Goal: Information Seeking & Learning: Understand process/instructions

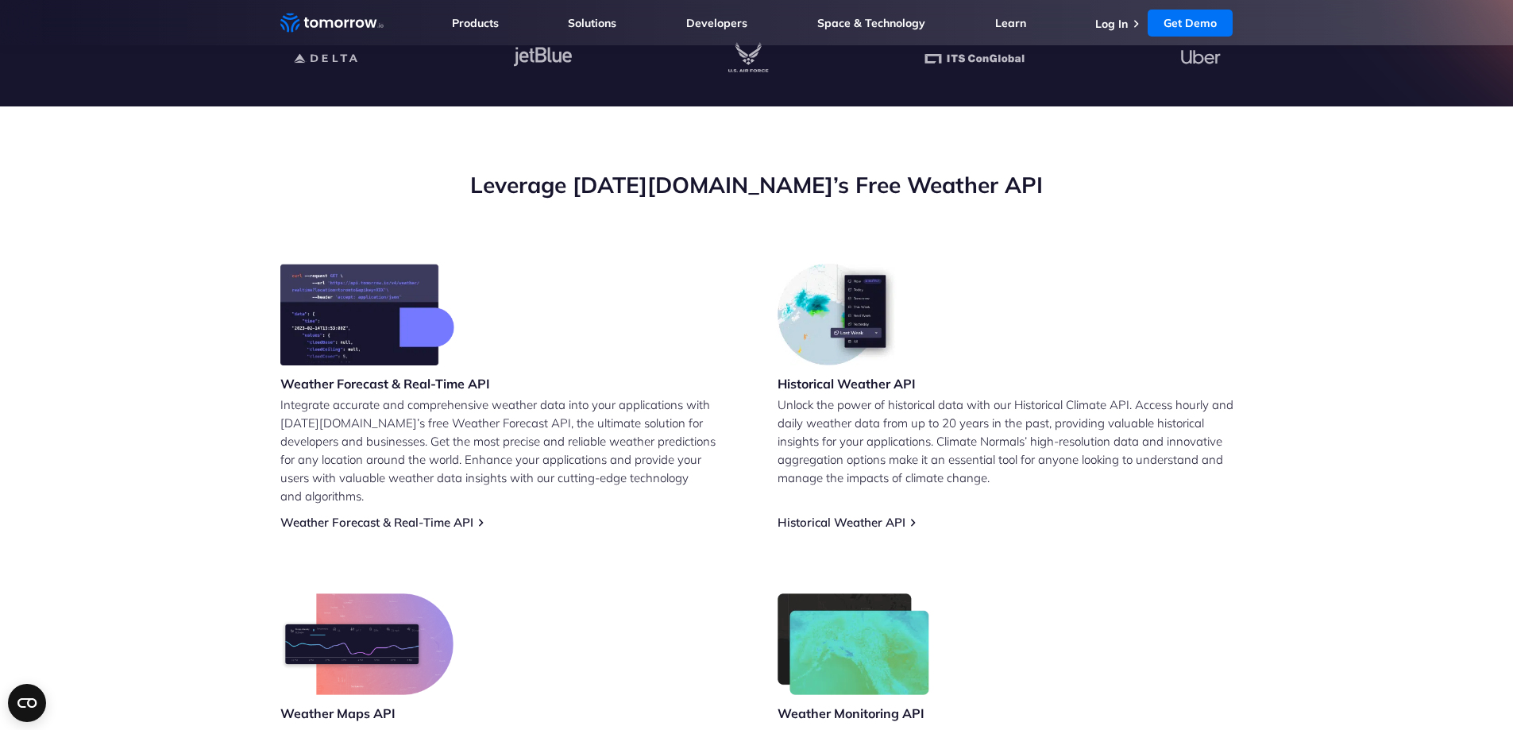
scroll to position [477, 0]
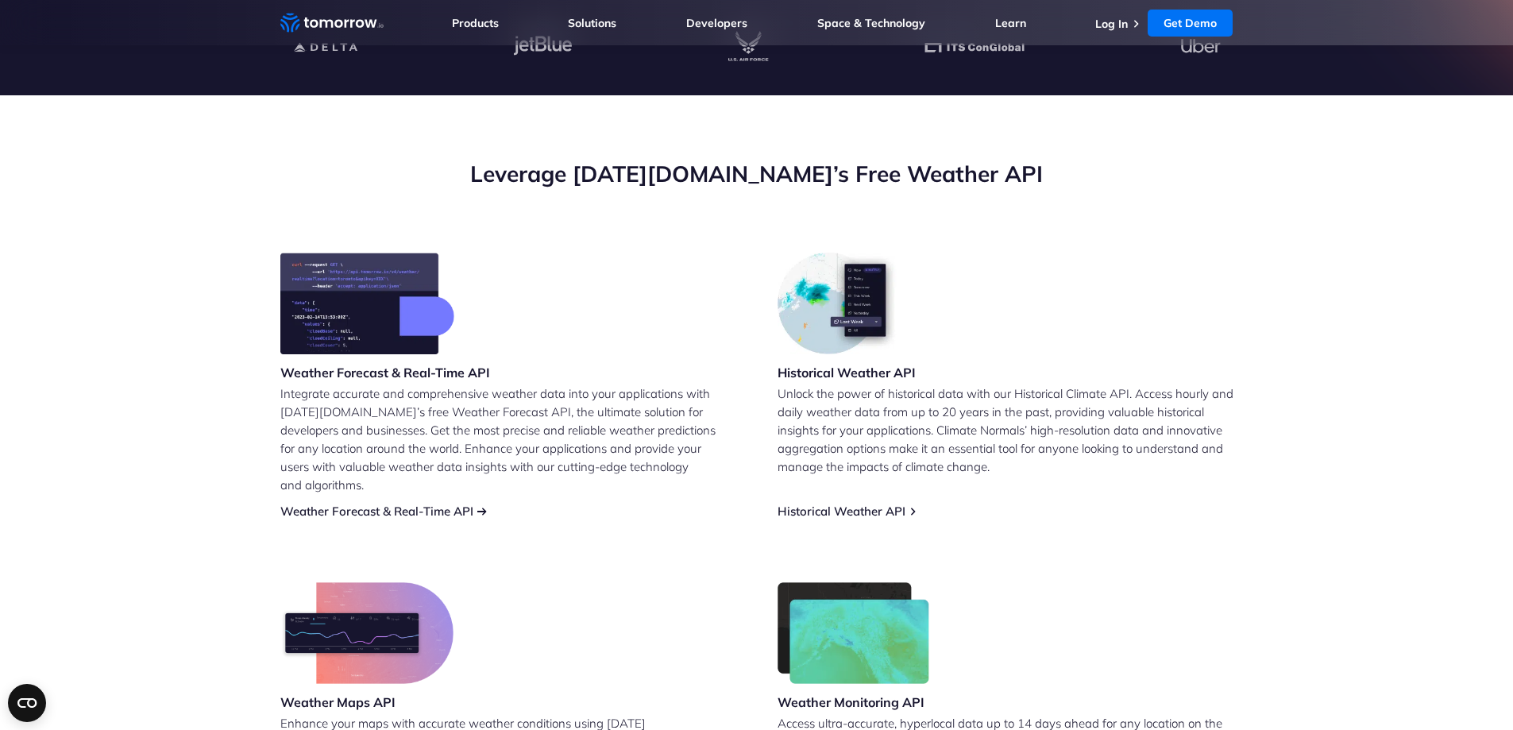
click at [408, 504] on link "Weather Forecast & Real-Time API" at bounding box center [376, 511] width 193 height 15
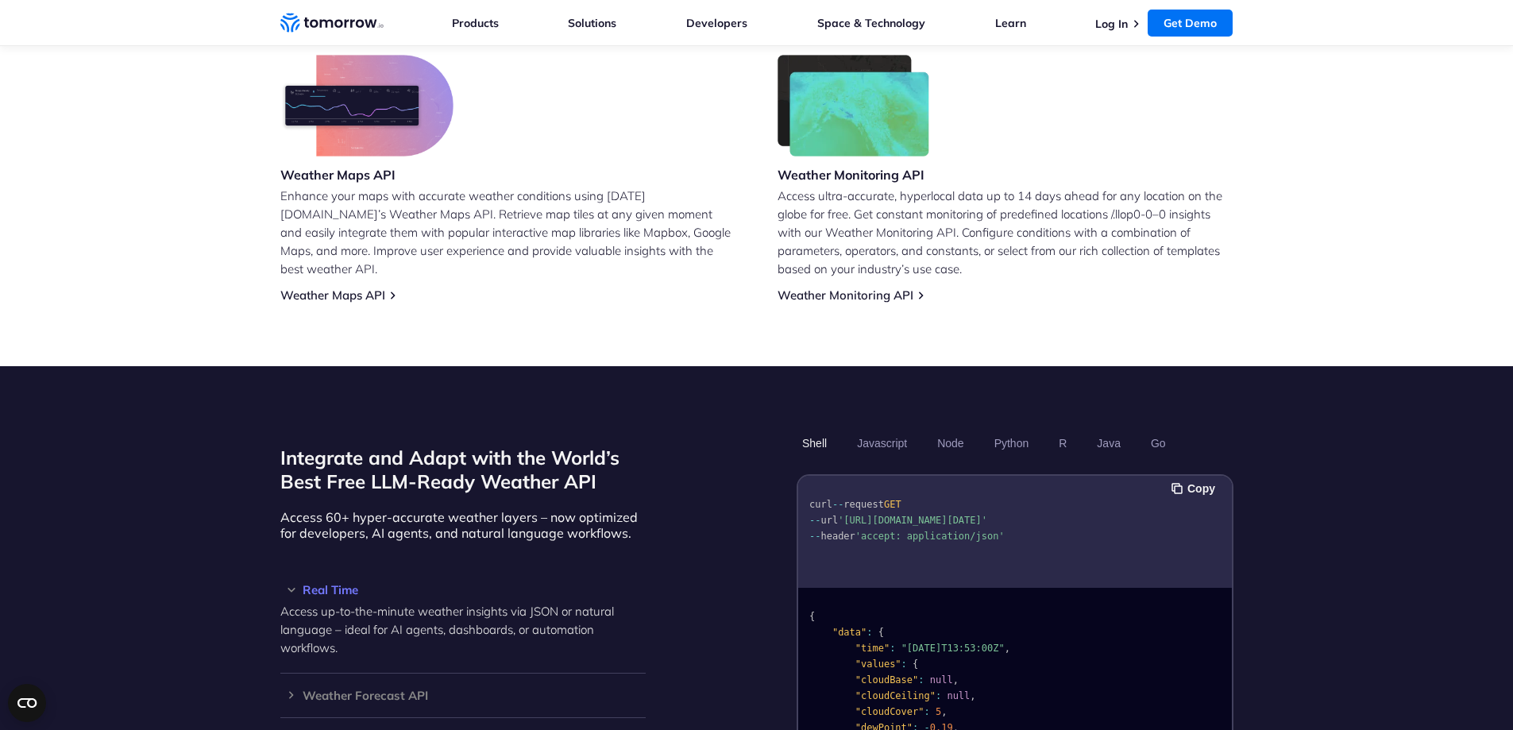
scroll to position [1033, 0]
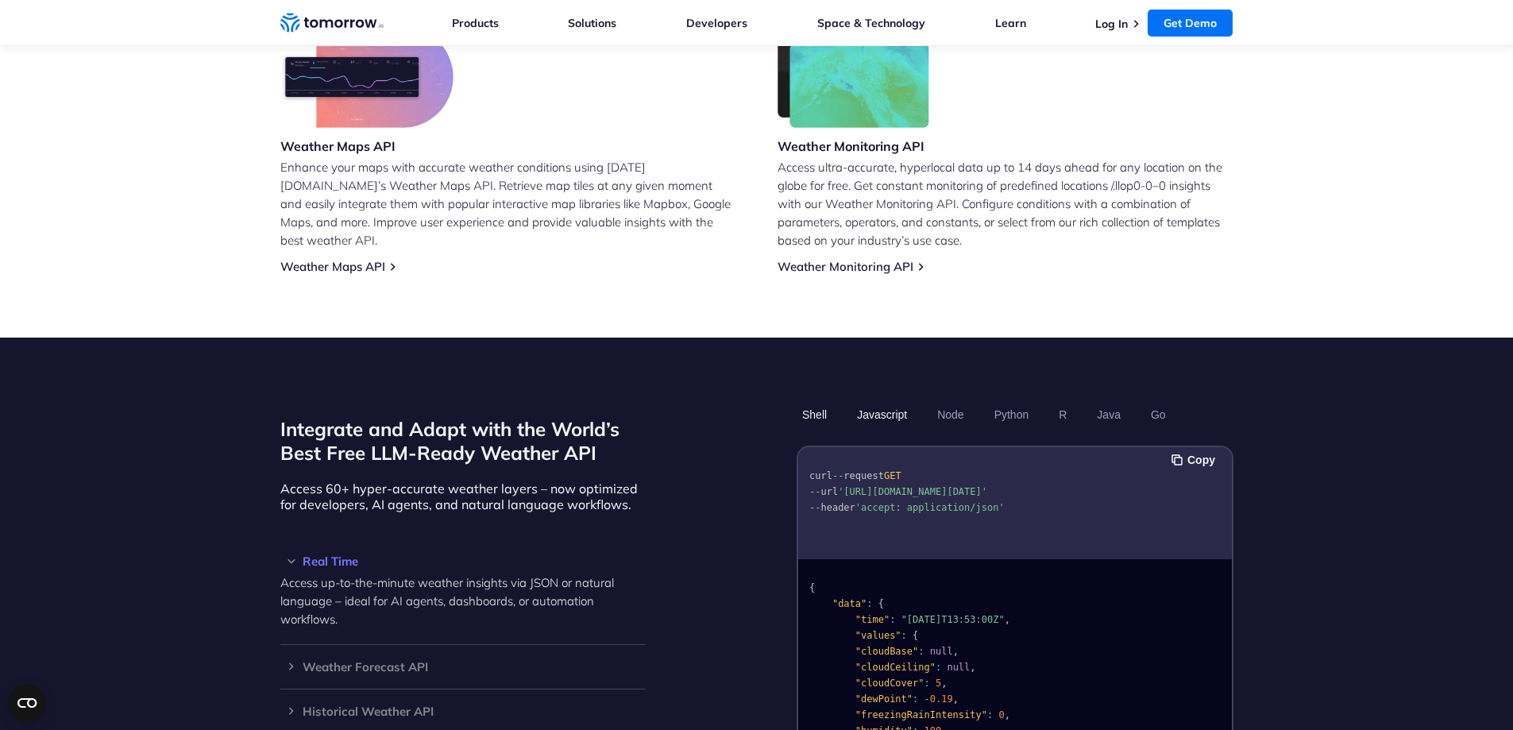
click at [886, 401] on button "Javascript" at bounding box center [881, 414] width 61 height 27
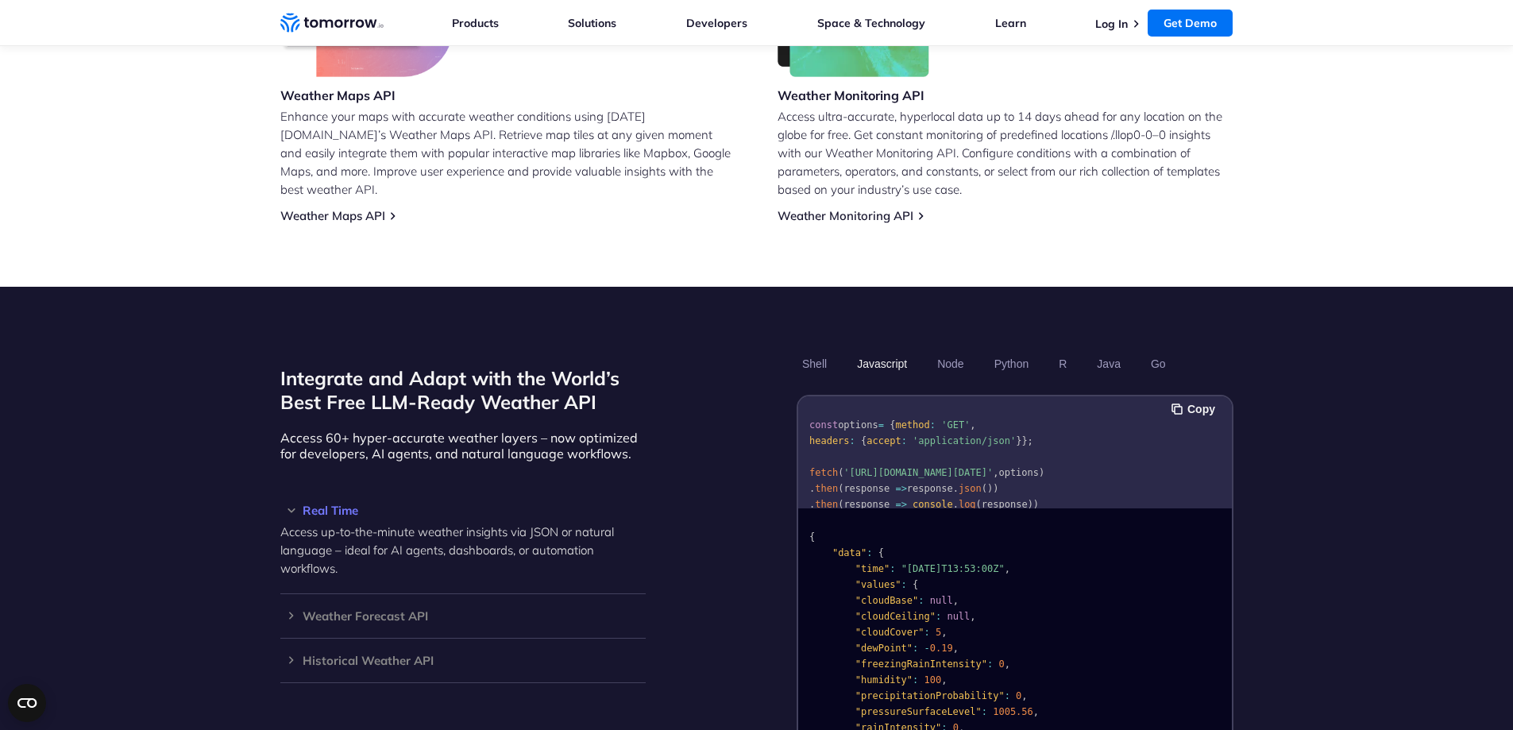
scroll to position [1192, 0]
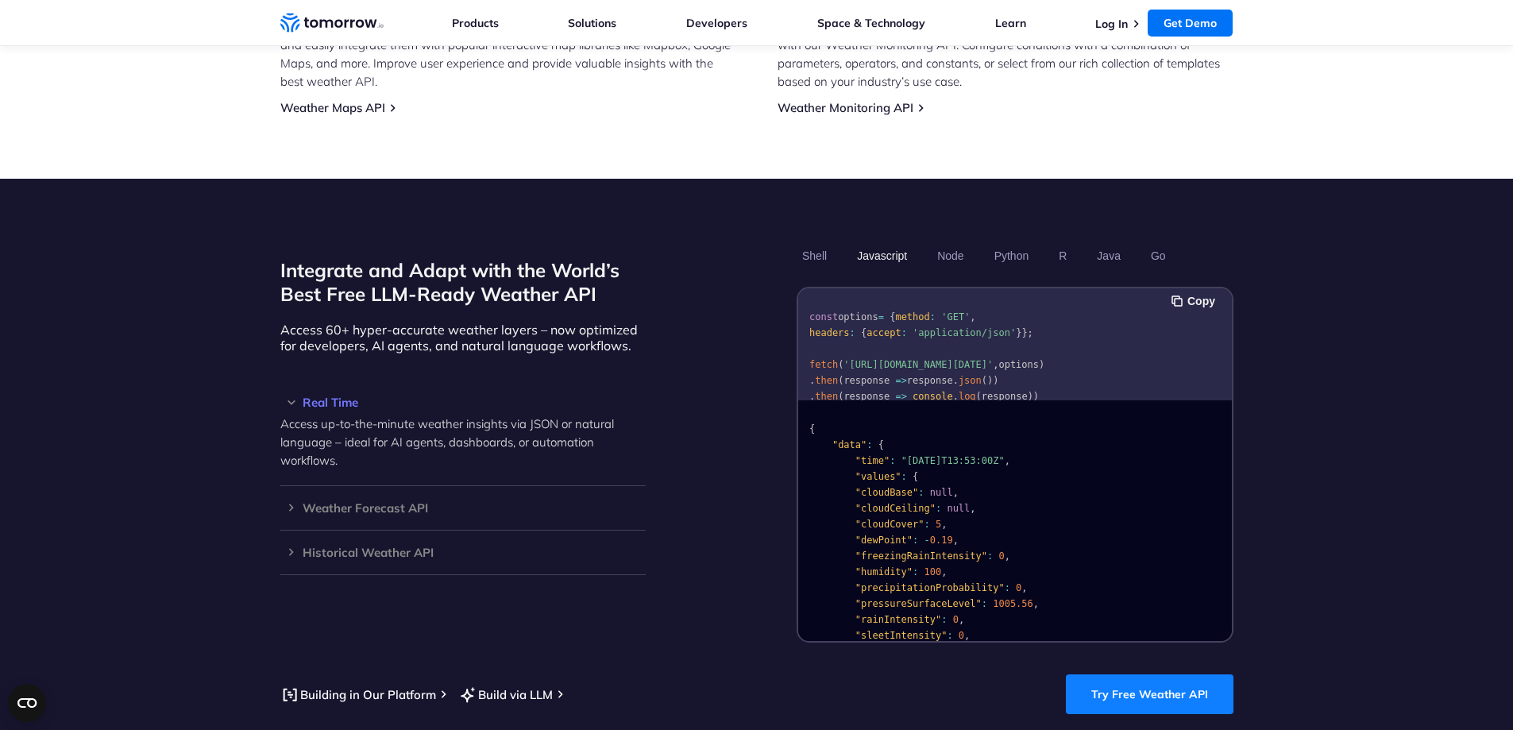
click at [1120, 686] on link "Try Free Weather API" at bounding box center [1150, 694] width 168 height 40
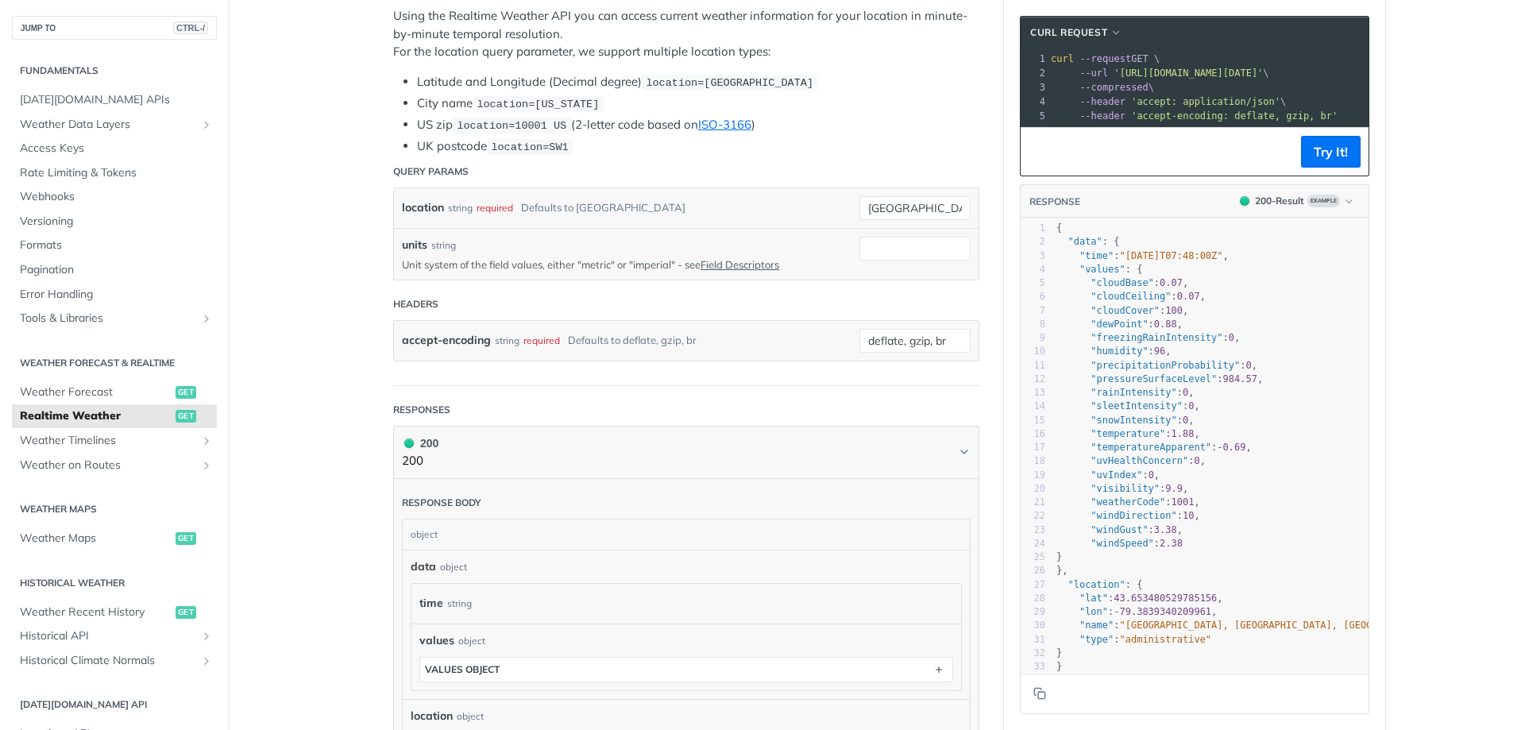
scroll to position [397, 0]
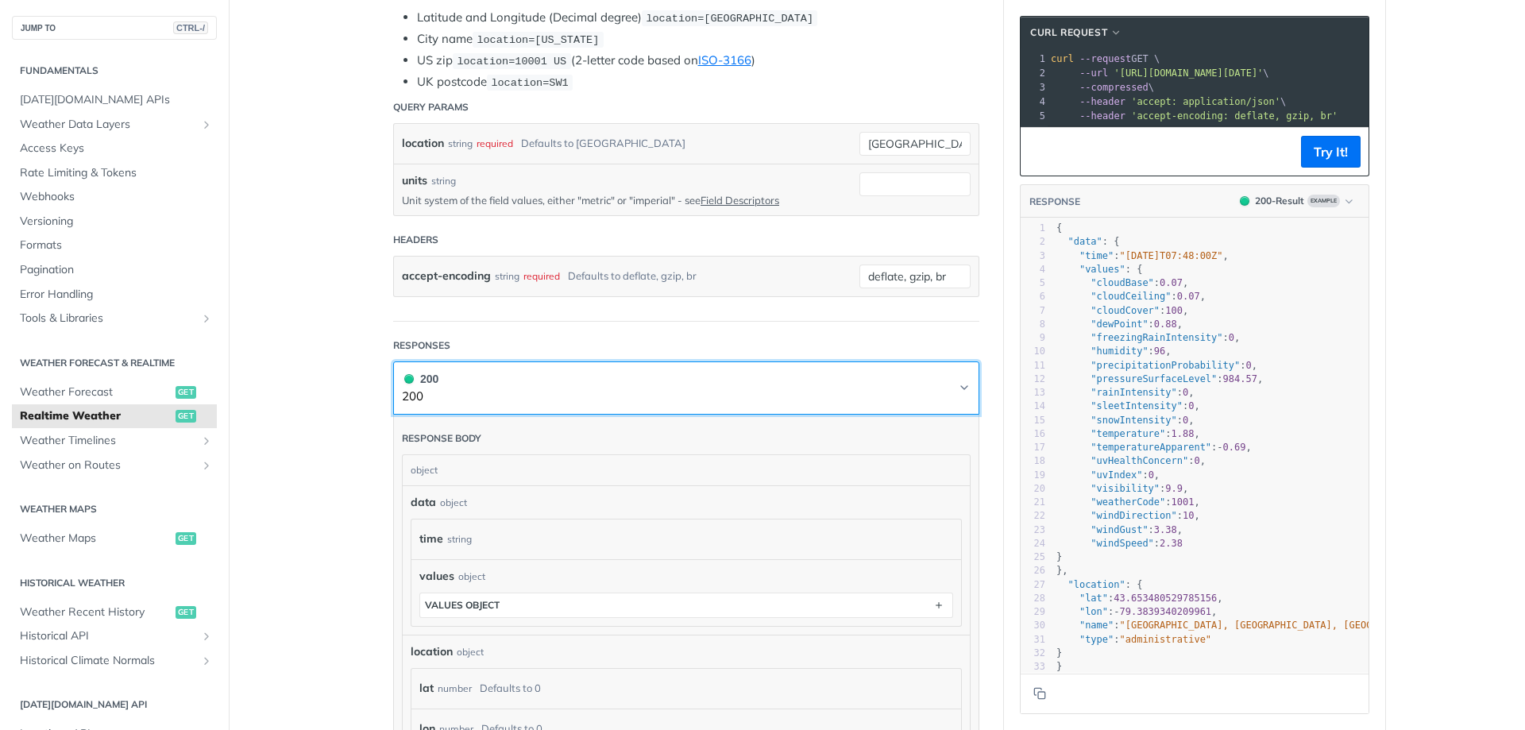
click at [962, 388] on icon "Chevron" at bounding box center [964, 387] width 13 height 13
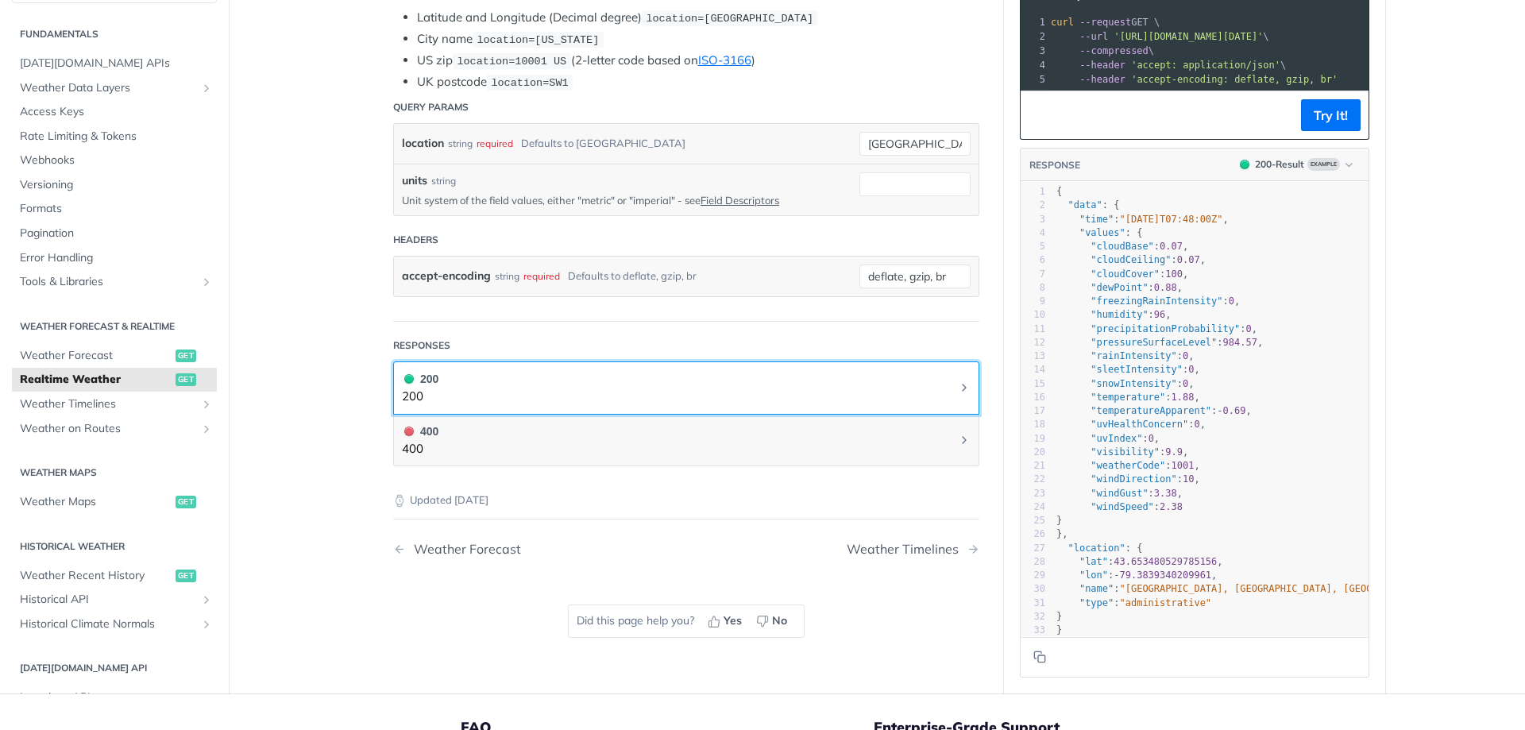
click at [962, 388] on icon "Chevron" at bounding box center [964, 387] width 13 height 13
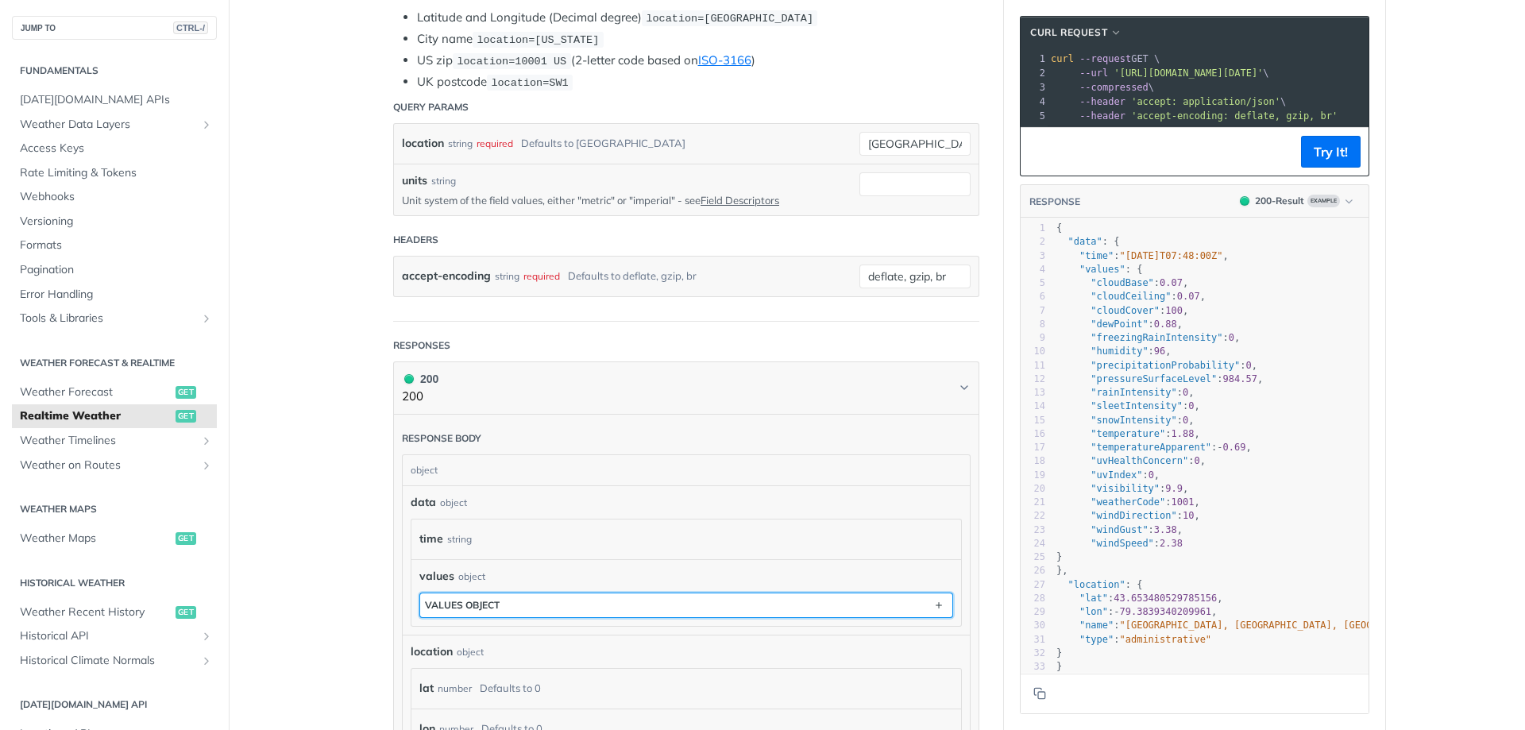
click at [494, 601] on div "values object" at bounding box center [462, 605] width 75 height 12
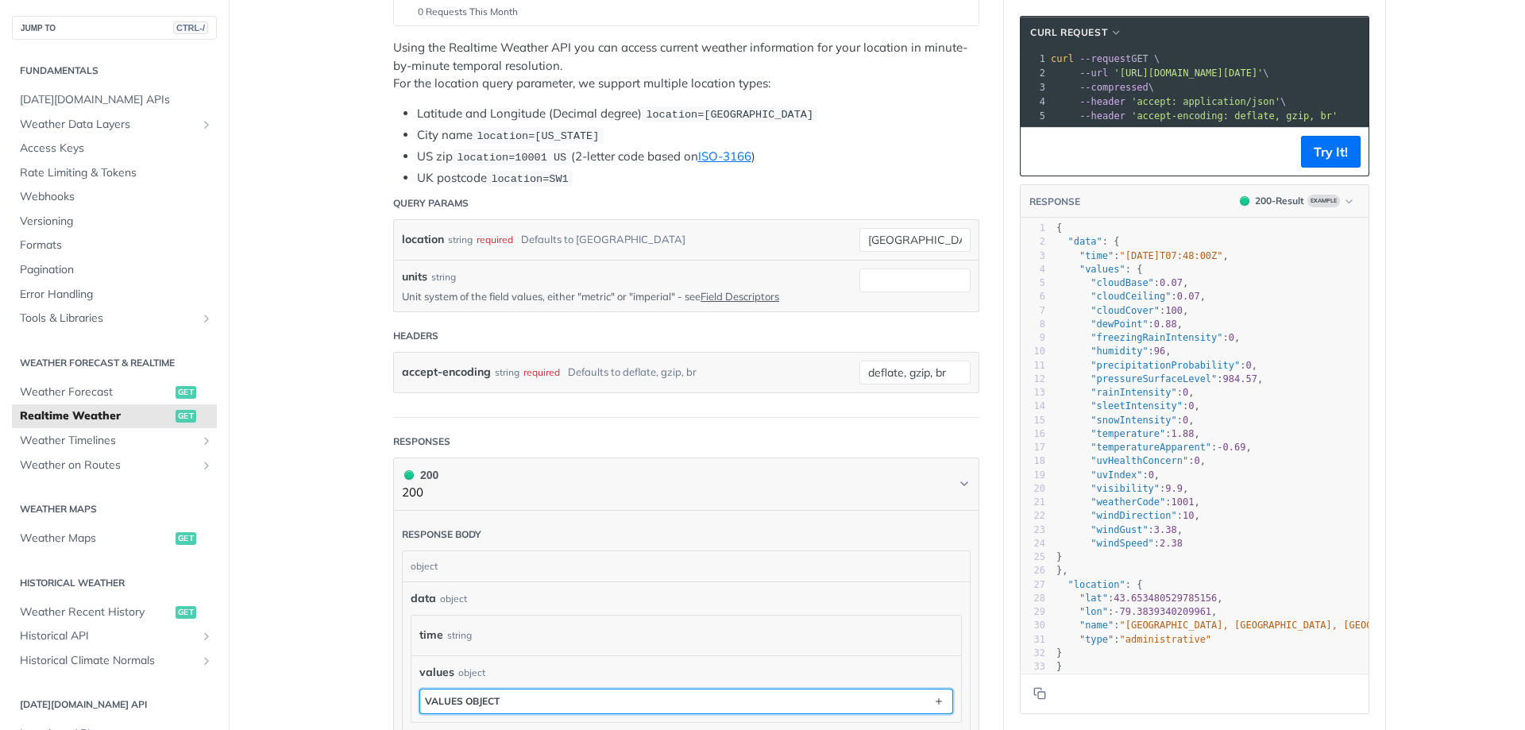
scroll to position [0, 0]
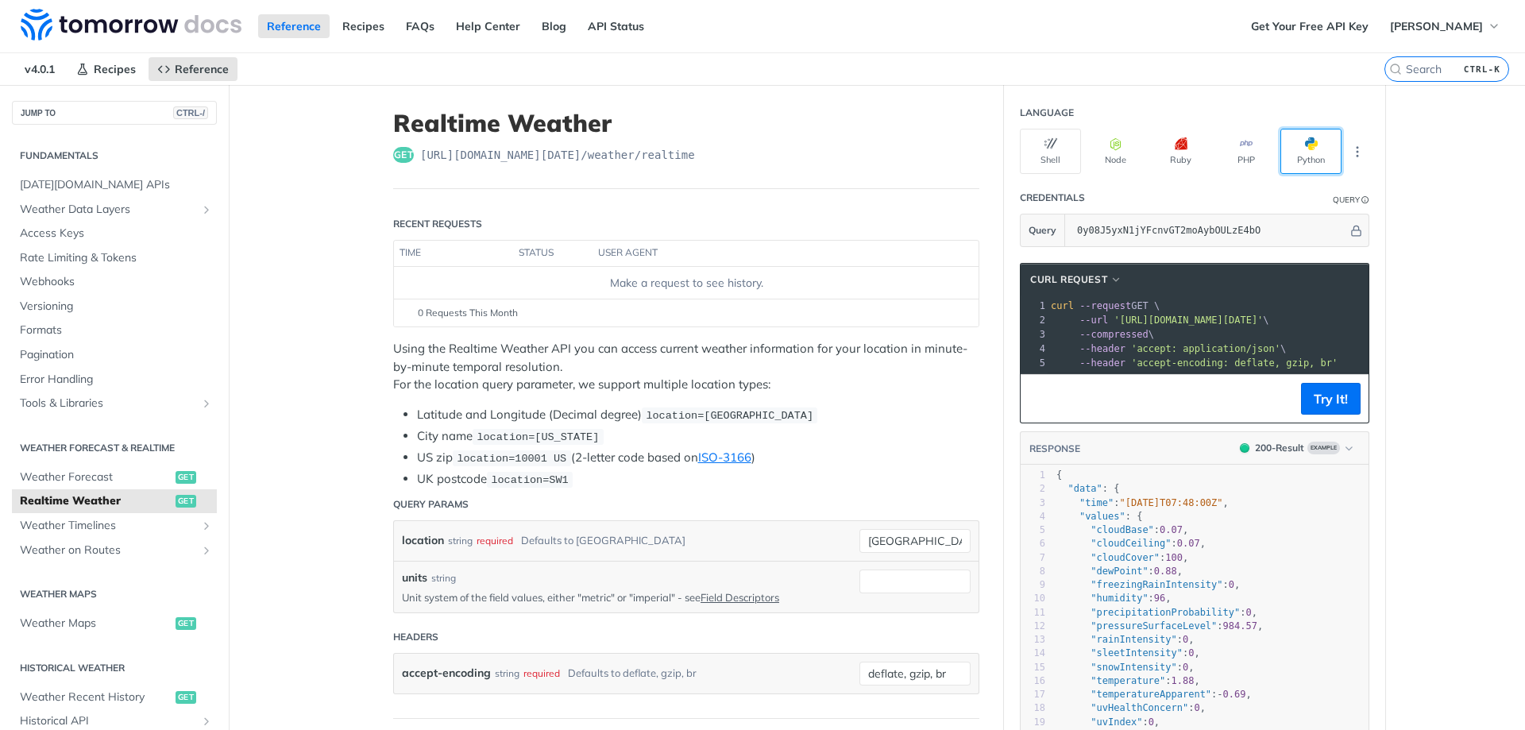
click at [1292, 156] on button "Python" at bounding box center [1310, 151] width 61 height 45
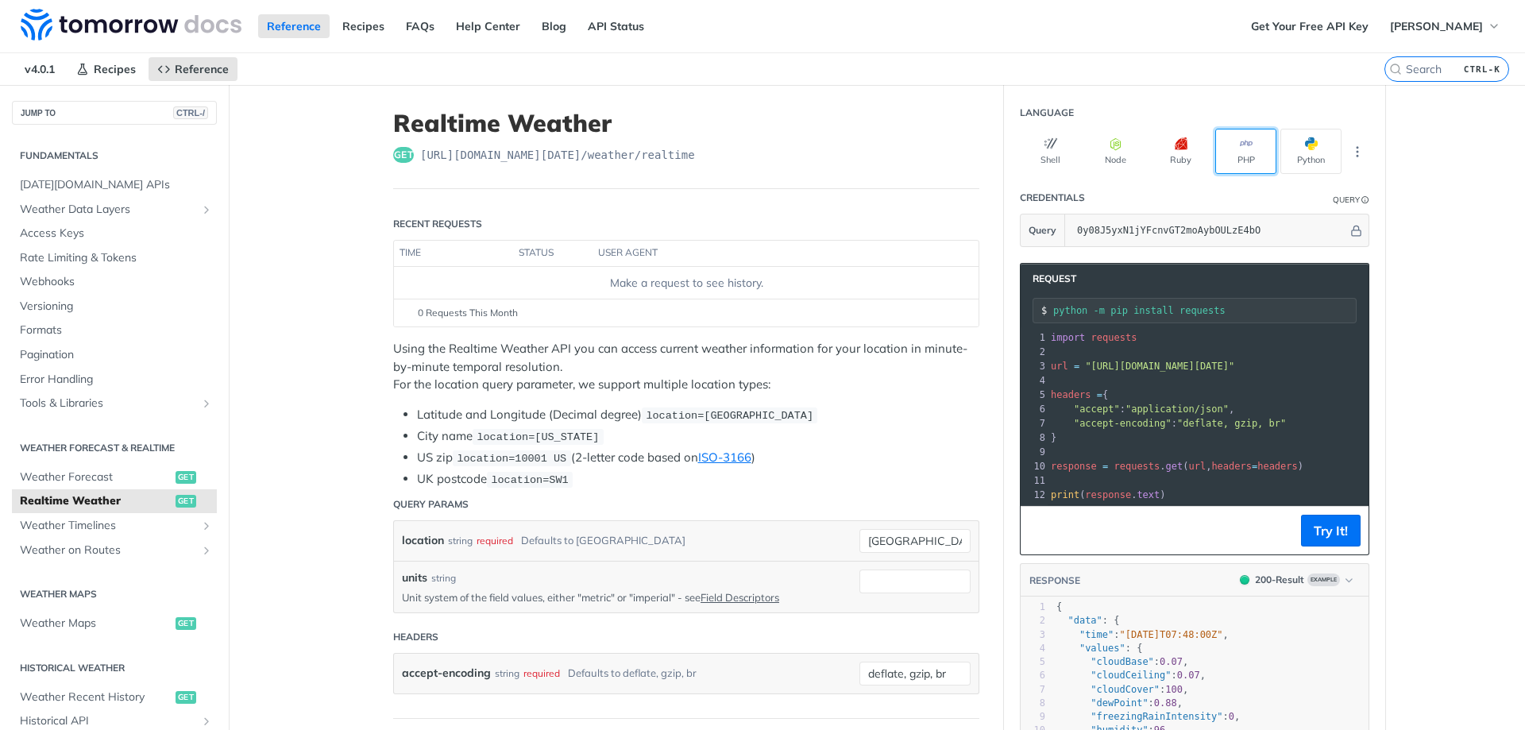
click at [1225, 155] on button "PHP" at bounding box center [1245, 151] width 61 height 45
type input "composer require guzzlehttp/guzzle"
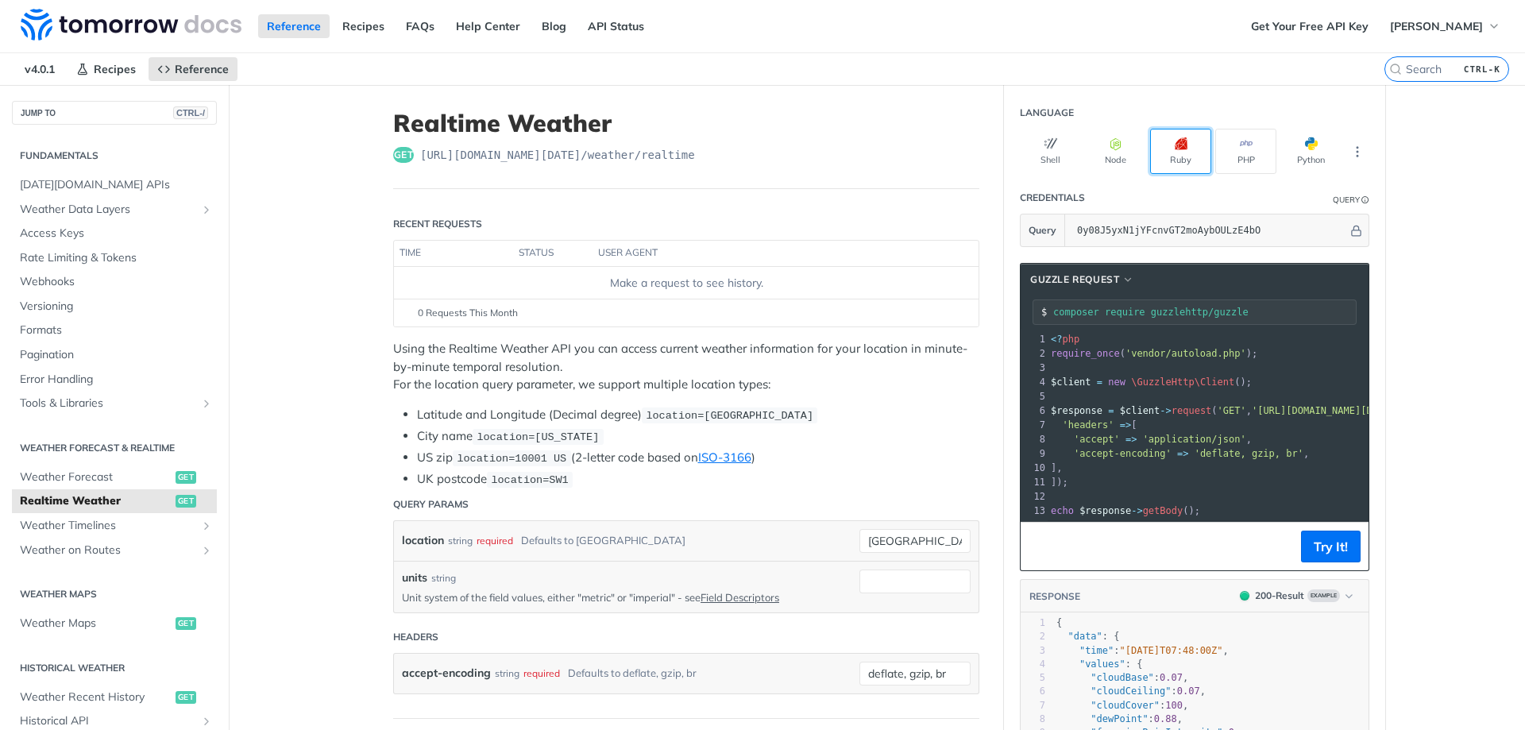
click at [1175, 149] on icon "button" at bounding box center [1181, 143] width 13 height 13
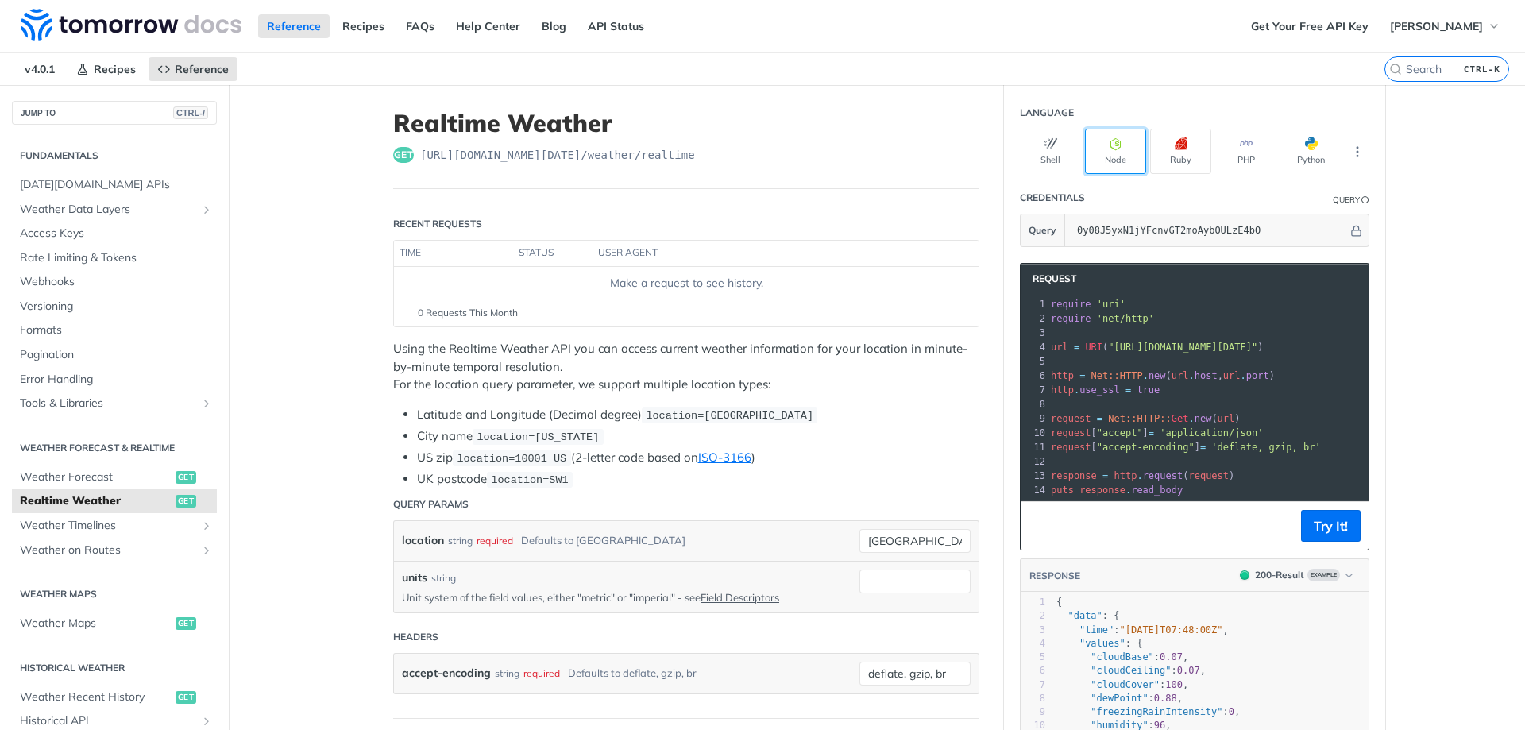
click at [1106, 151] on button "Node" at bounding box center [1115, 151] width 61 height 45
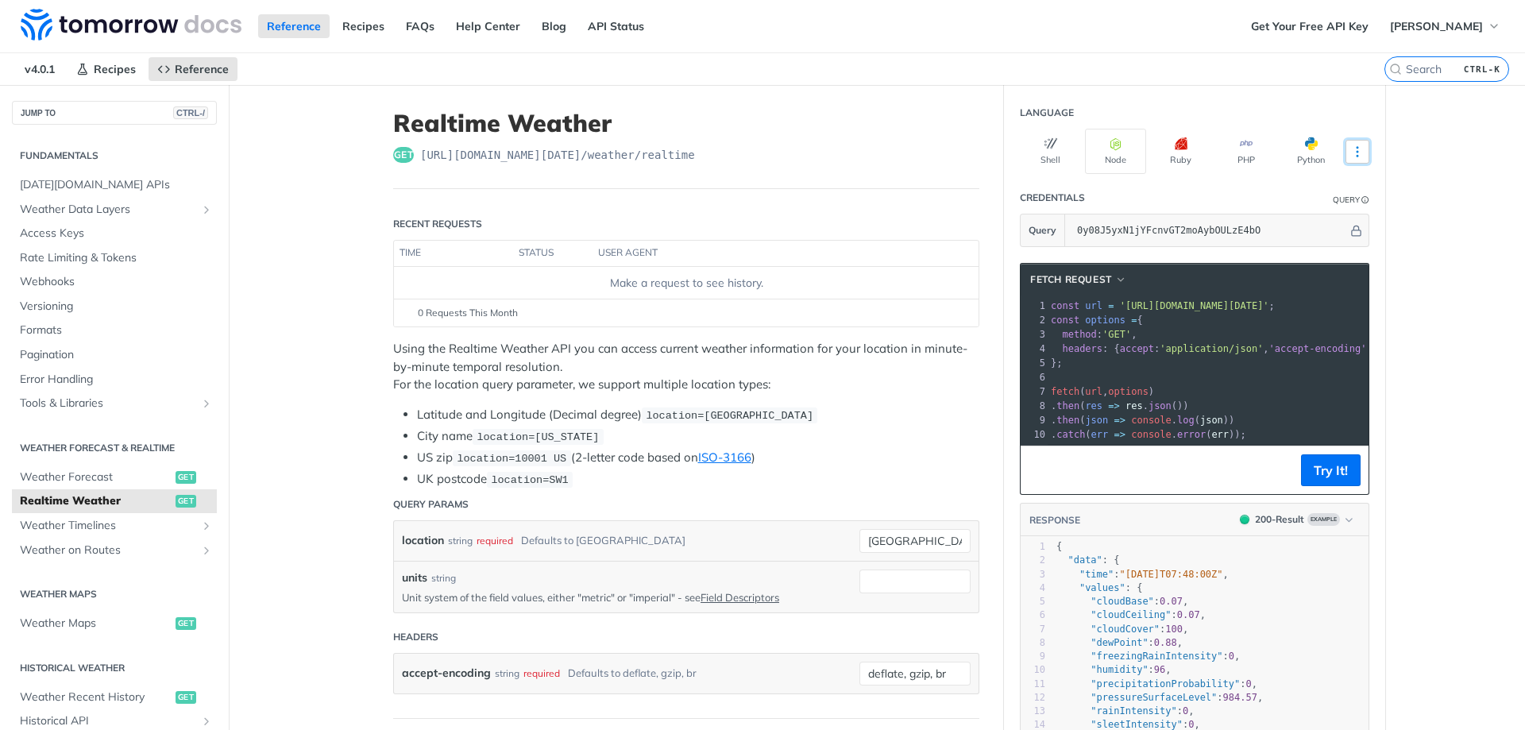
click at [1350, 154] on icon "More ellipsis" at bounding box center [1357, 152] width 14 height 14
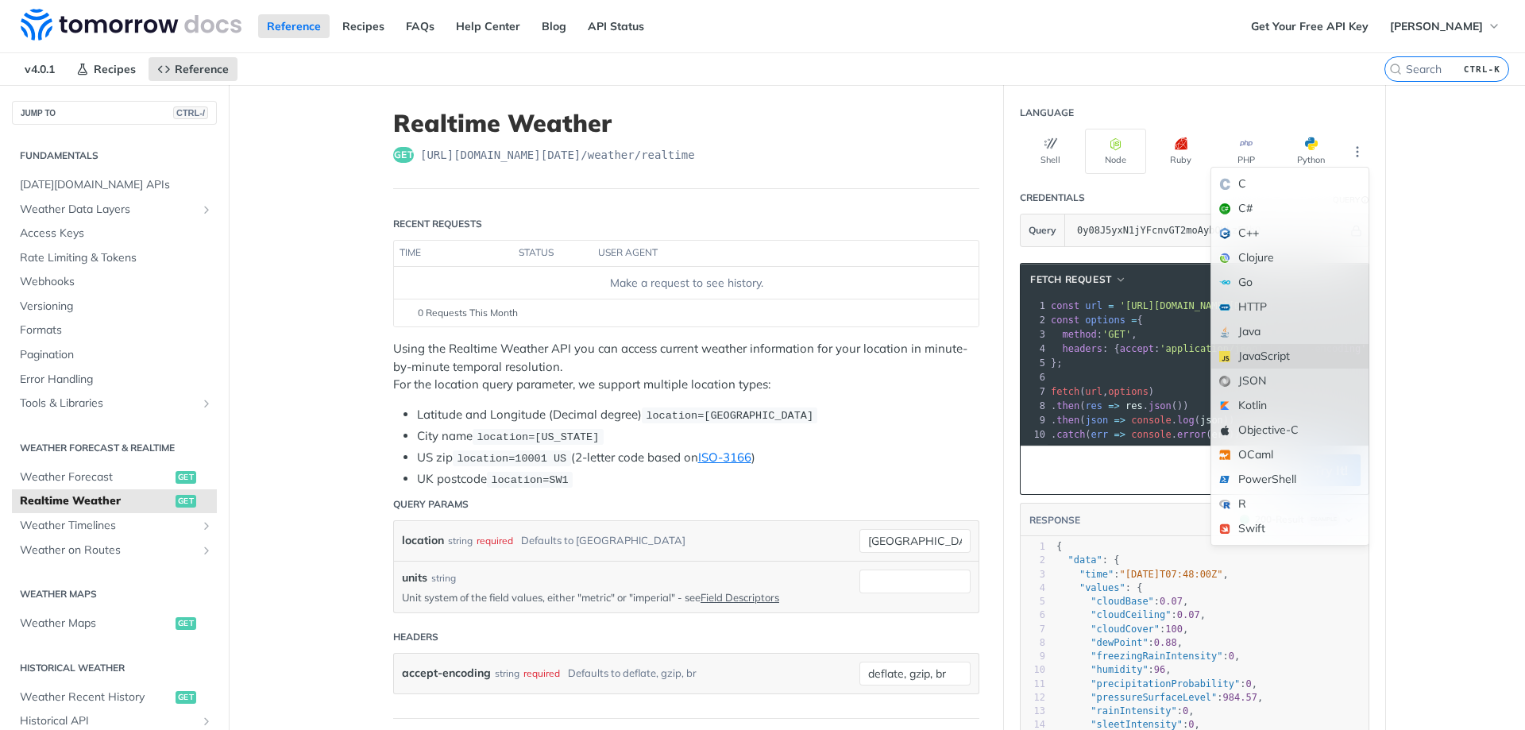
click at [1264, 351] on div "JavaScript" at bounding box center [1289, 356] width 157 height 25
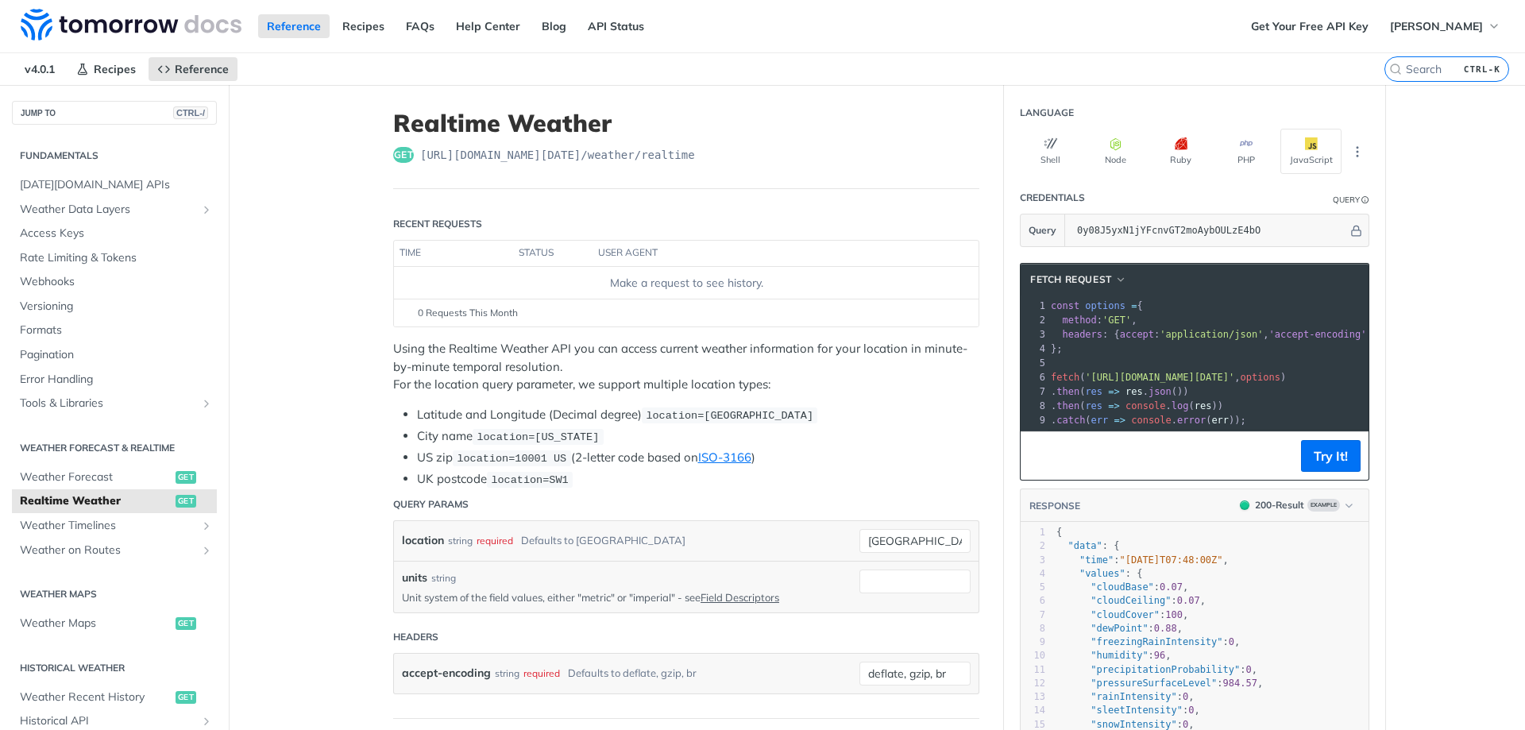
drag, startPoint x: 1081, startPoint y: 376, endPoint x: 1353, endPoint y: 378, distance: 272.4
click at [1234, 378] on span "'[URL][DOMAIN_NAME][DATE]'" at bounding box center [1159, 377] width 149 height 11
copy span "[URL][DOMAIN_NAME][DATE]"
drag, startPoint x: 1305, startPoint y: 379, endPoint x: 1222, endPoint y: 395, distance: 84.1
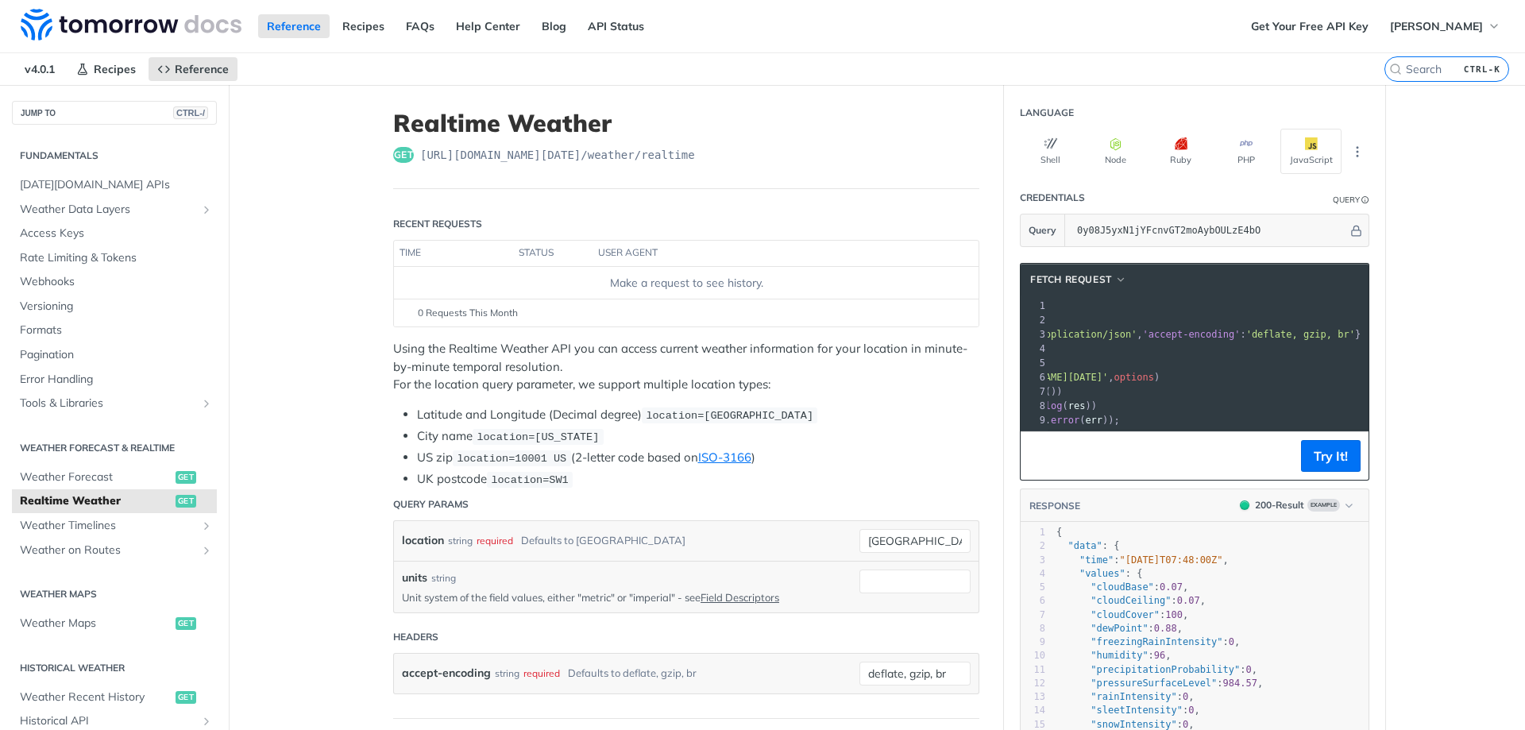
click at [1222, 395] on div "1 const options = { 2 method : 'GET' , 3 headers : { accept : 'application/json…" at bounding box center [1233, 363] width 624 height 129
drag, startPoint x: 1135, startPoint y: 376, endPoint x: 1302, endPoint y: 380, distance: 166.8
click at [943, 380] on span "'[URL][DOMAIN_NAME][DATE]'" at bounding box center [867, 377] width 149 height 11
copy span "0y08J5yxN1jYFcnvGT2moAybOULzE4bO"
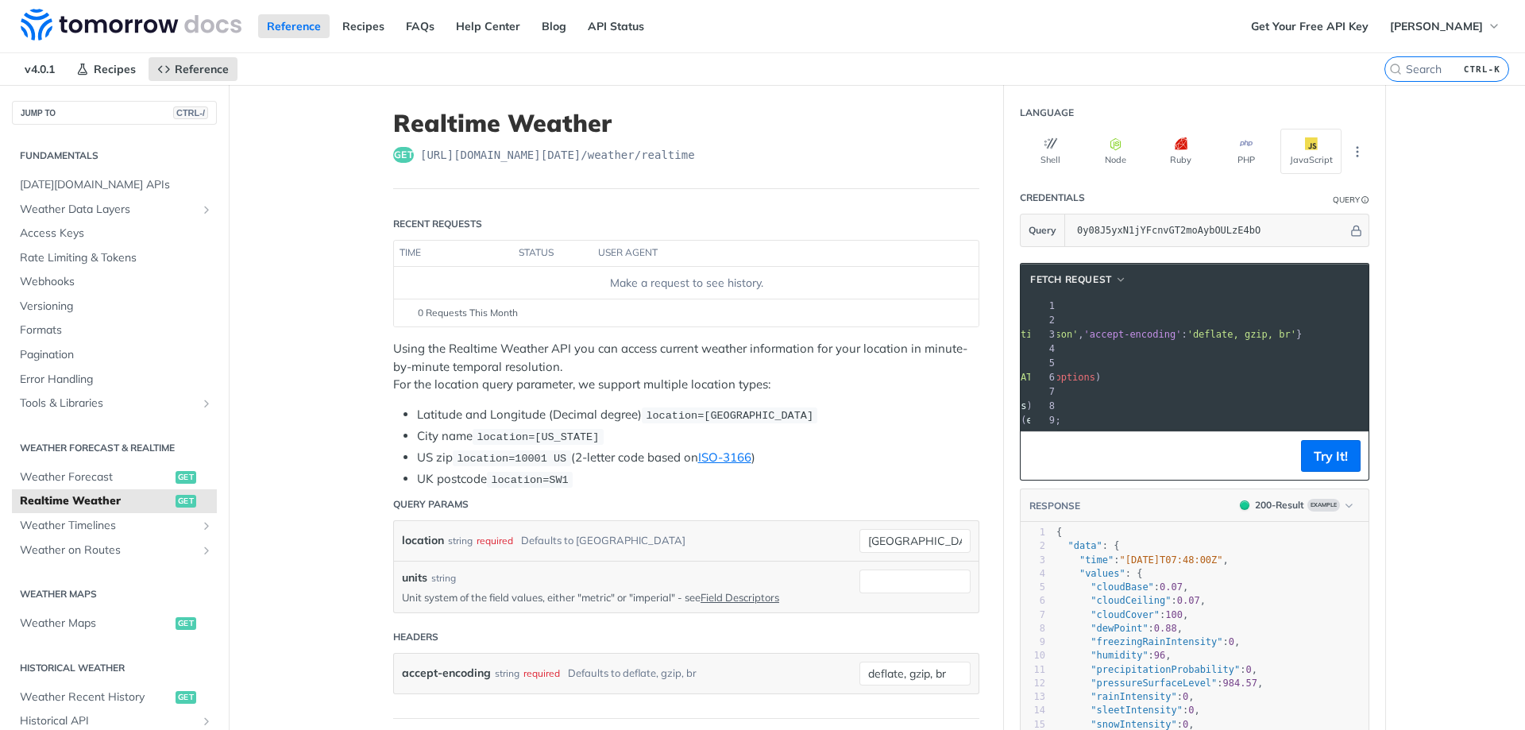
scroll to position [0, 161]
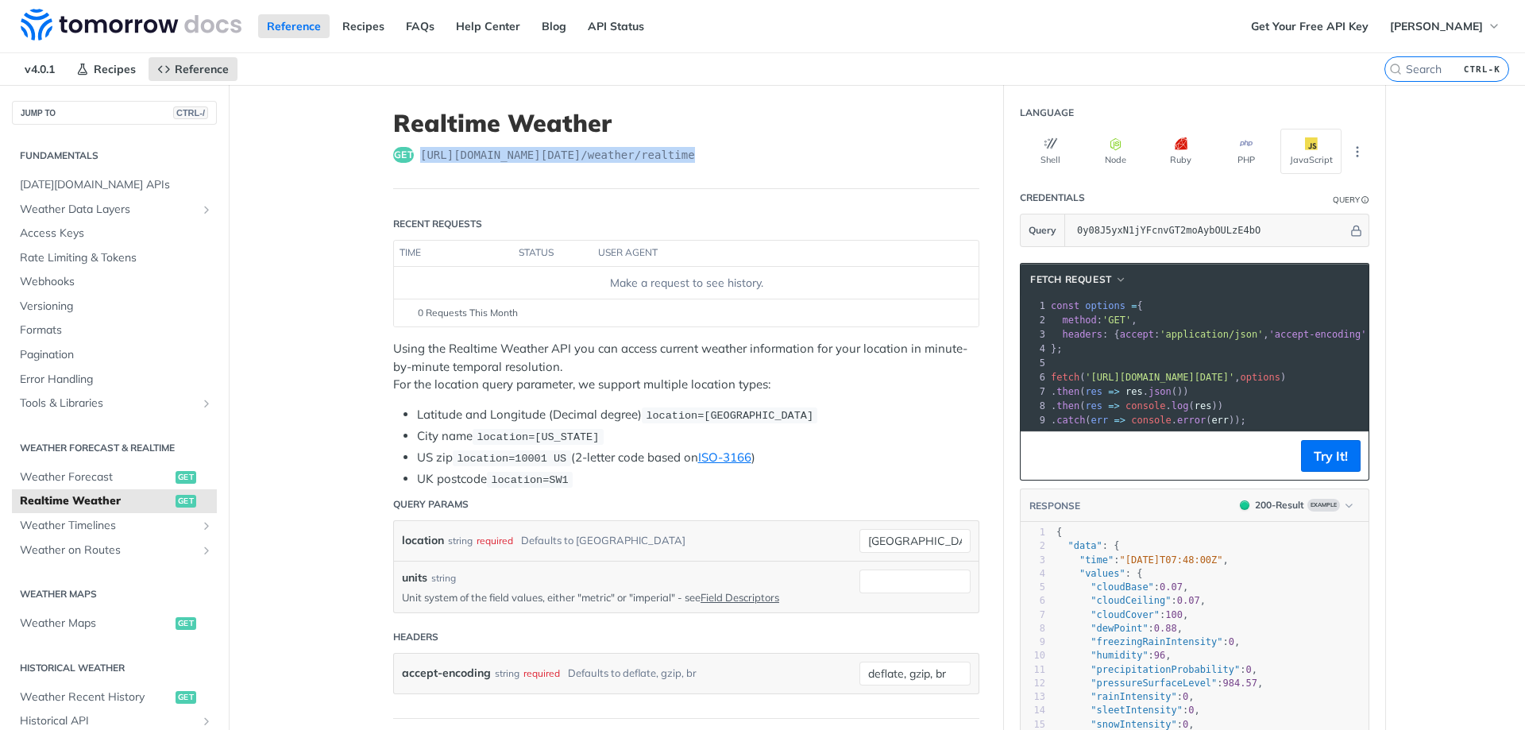
drag, startPoint x: 416, startPoint y: 153, endPoint x: 689, endPoint y: 165, distance: 272.7
click at [689, 165] on header "Realtime Weather get [URL][DOMAIN_NAME][DATE] /weather/realtime" at bounding box center [686, 149] width 586 height 80
copy span "[URL][DOMAIN_NAME][DATE] /weather/realtime"
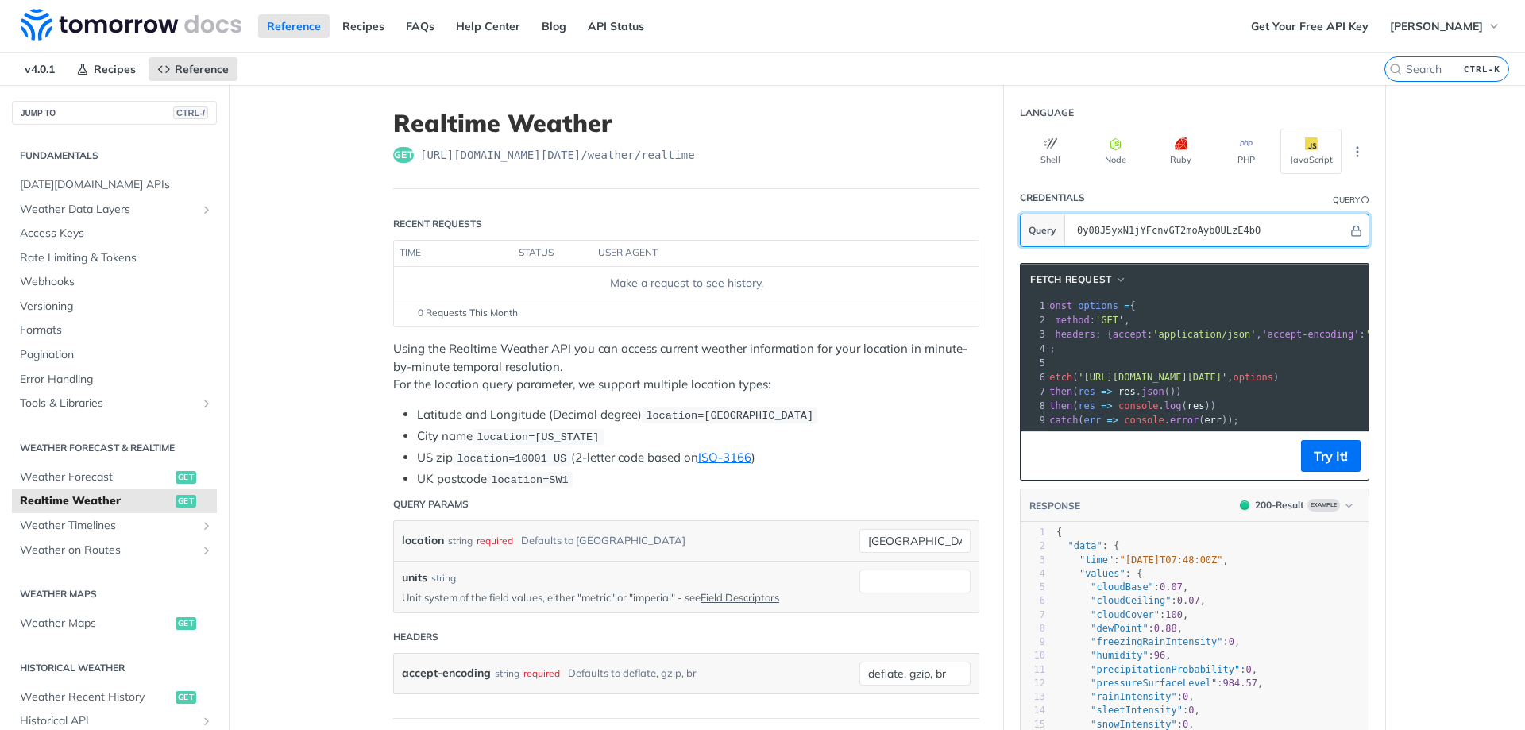
click at [1050, 242] on section "Query 0y08J5yxN1jYFcnvGT2moAybOULzE4bO" at bounding box center [1194, 230] width 349 height 33
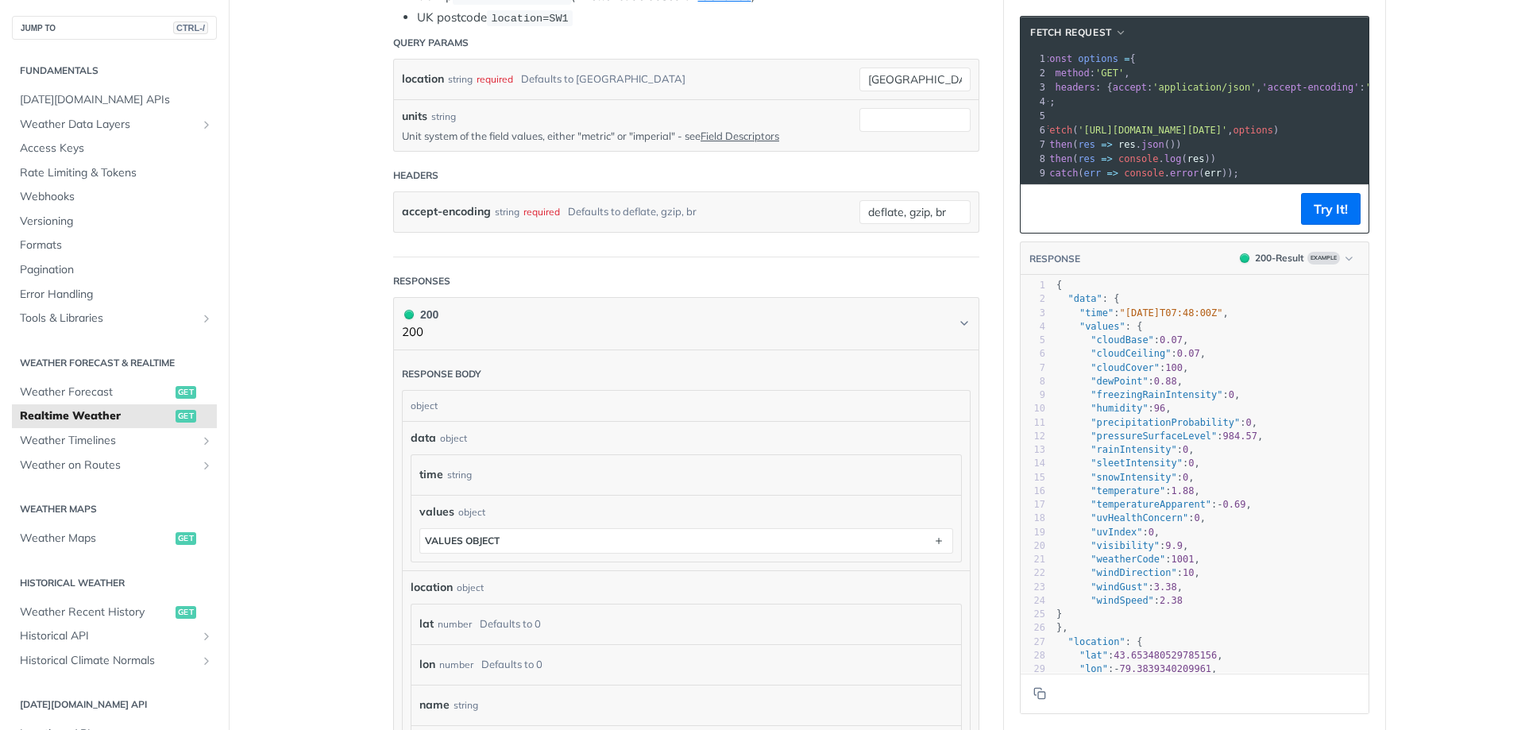
scroll to position [0, 0]
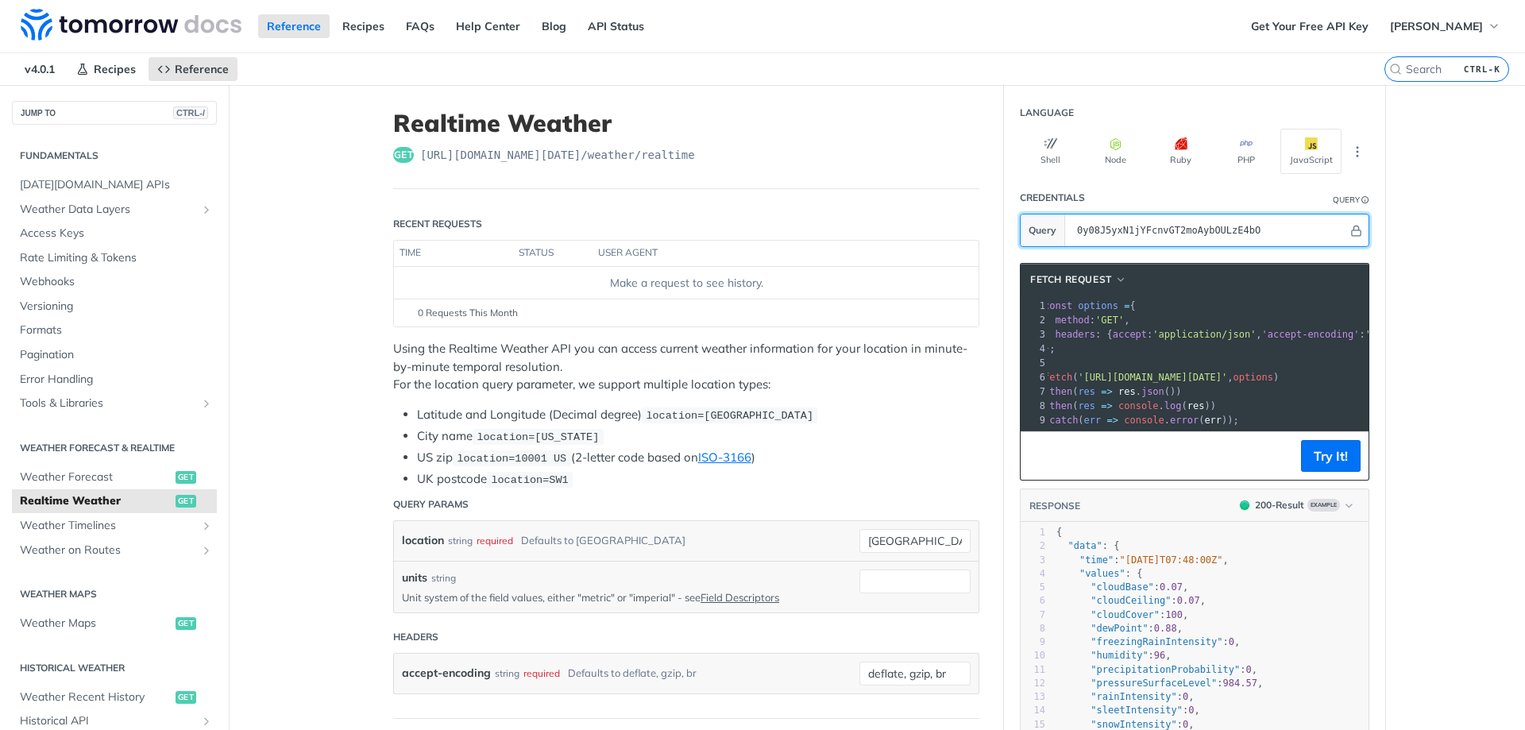
click at [1277, 225] on input "0y08J5yxN1jYFcnvGT2moAybOULzE4bO" at bounding box center [1208, 230] width 279 height 32
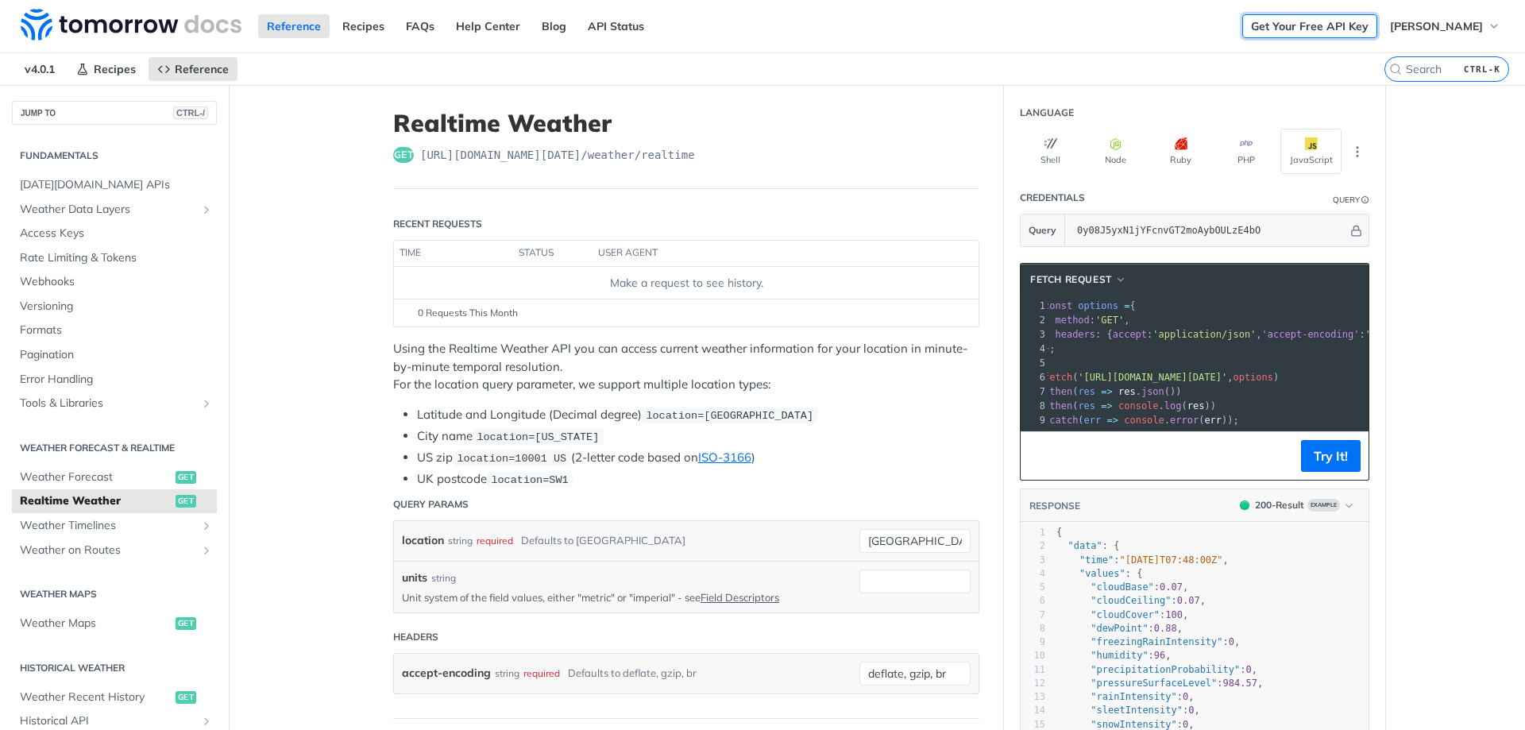
click at [1318, 26] on link "Get Your Free API Key" at bounding box center [1309, 26] width 135 height 24
